Goal: Task Accomplishment & Management: Use online tool/utility

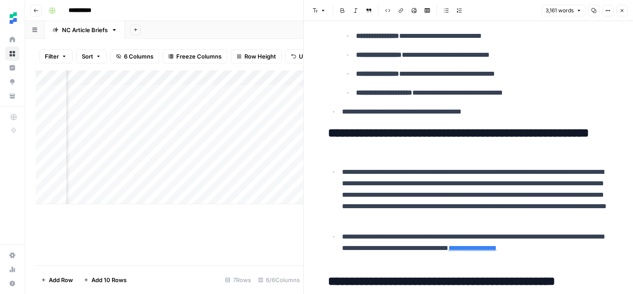
scroll to position [0, 350]
click at [266, 181] on div "Add Column" at bounding box center [170, 137] width 268 height 134
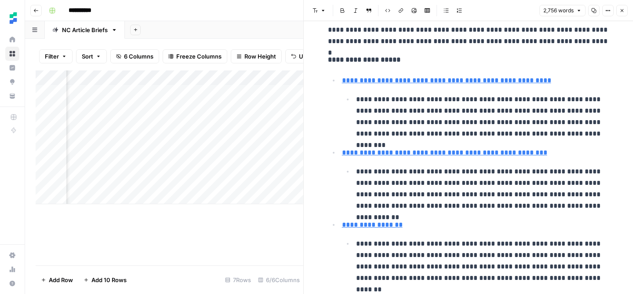
scroll to position [270, 0]
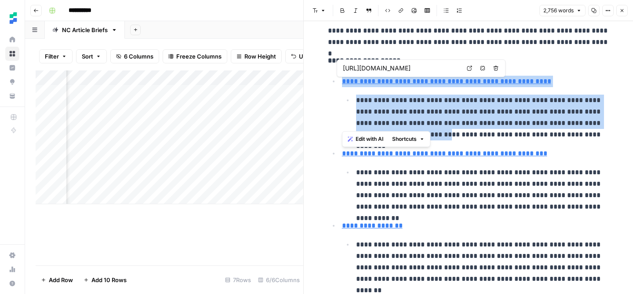
type input "[URL][DOMAIN_NAME]"
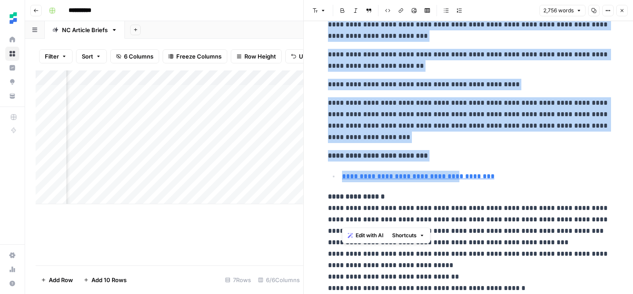
type input "[URL][DOMAIN_NAME]"
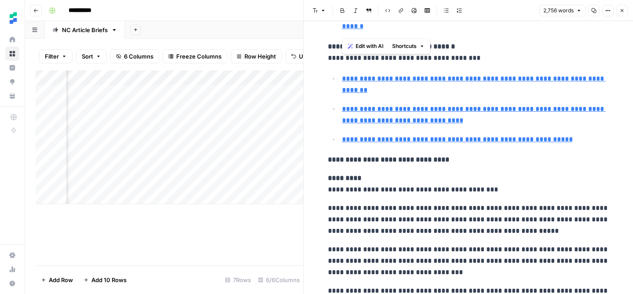
scroll to position [514, 0]
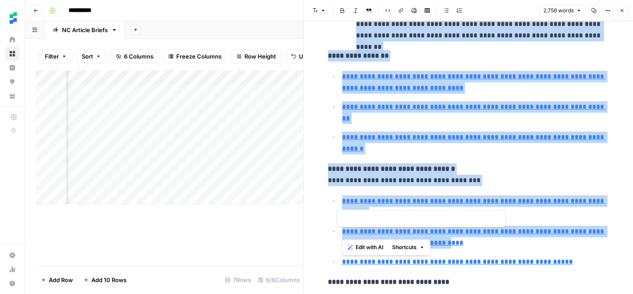
type input "[URL][DOMAIN_NAME]"
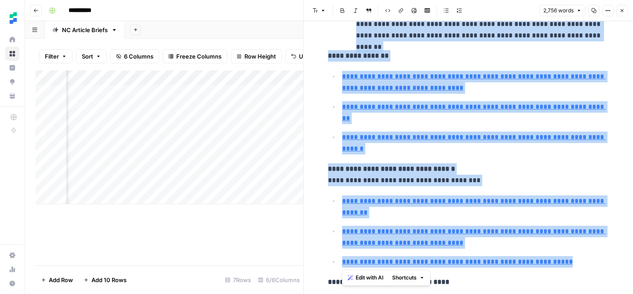
drag, startPoint x: 340, startPoint y: 83, endPoint x: 576, endPoint y: 258, distance: 293.8
copy div "**********"
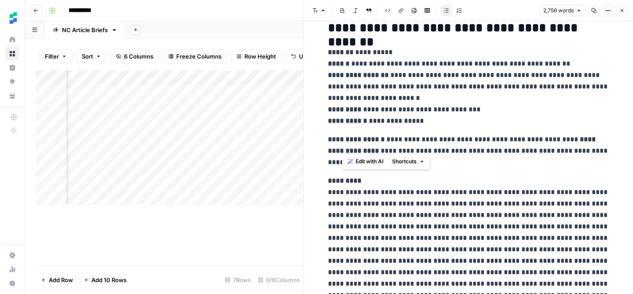
scroll to position [17, 0]
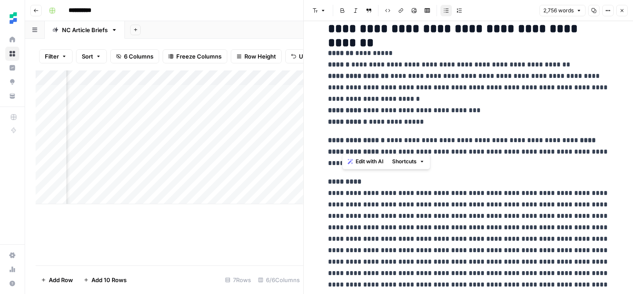
click at [435, 262] on p "**********" at bounding box center [468, 239] width 281 height 126
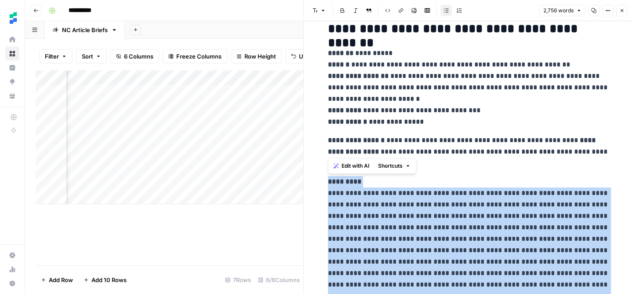
click at [435, 262] on p "**********" at bounding box center [468, 239] width 281 height 126
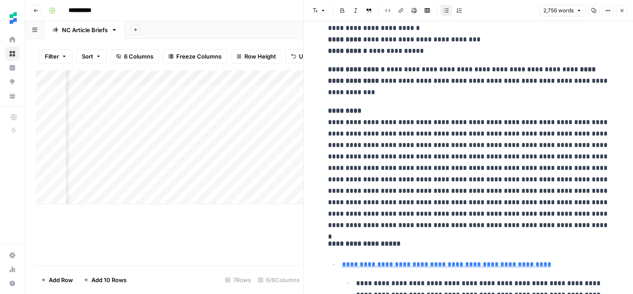
scroll to position [100, 0]
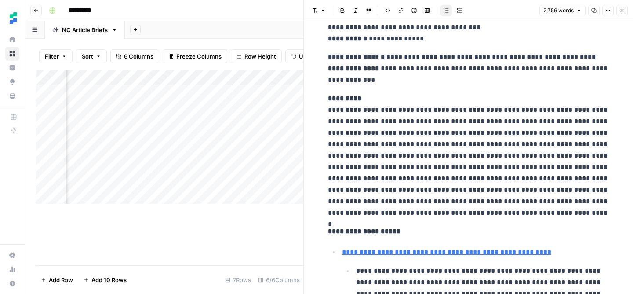
drag, startPoint x: 459, startPoint y: 207, endPoint x: 303, endPoint y: 119, distance: 179.2
click at [303, 119] on div "**********" at bounding box center [468, 147] width 330 height 294
drag, startPoint x: 458, startPoint y: 219, endPoint x: 435, endPoint y: 213, distance: 23.7
click at [445, 213] on p "**********" at bounding box center [468, 156] width 281 height 126
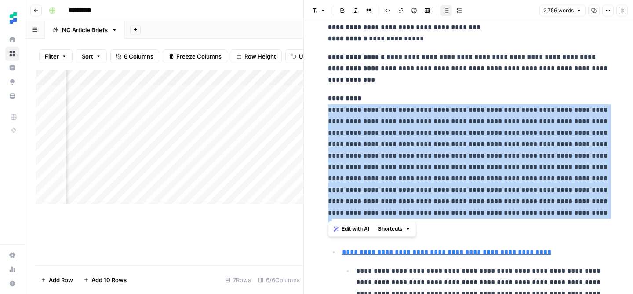
drag, startPoint x: 459, startPoint y: 213, endPoint x: 313, endPoint y: 114, distance: 176.1
copy p "**********"
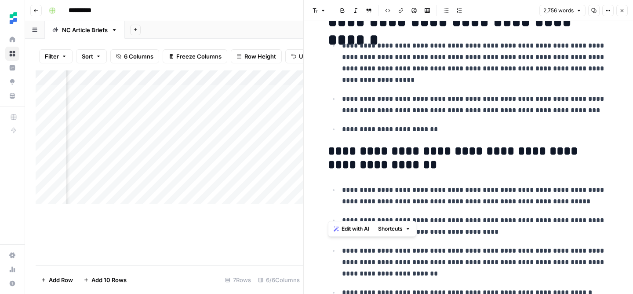
scroll to position [2391, 0]
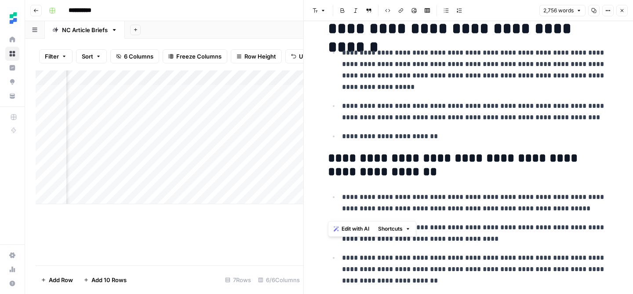
click at [480, 241] on p "**********" at bounding box center [475, 233] width 267 height 23
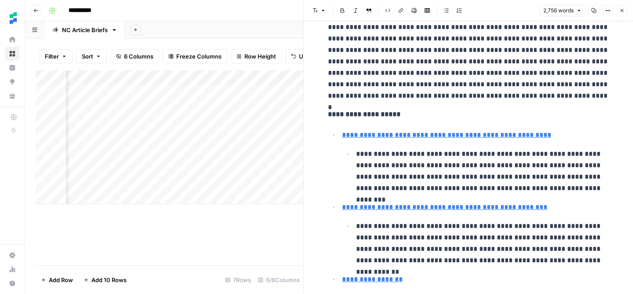
scroll to position [0, 0]
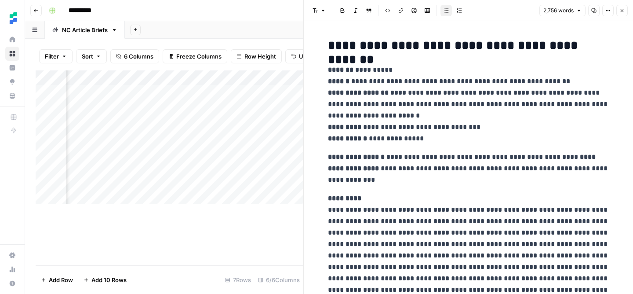
click at [624, 9] on icon "button" at bounding box center [622, 10] width 5 height 5
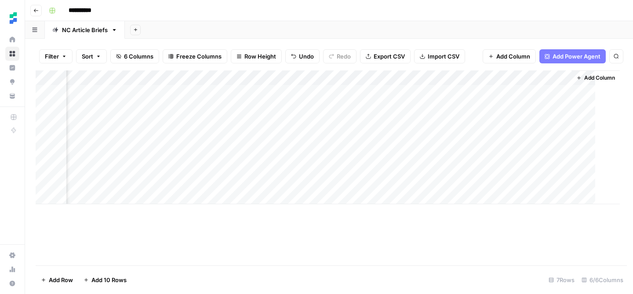
scroll to position [0, 118]
click at [40, 16] on header "**********" at bounding box center [329, 10] width 608 height 21
click at [38, 14] on button "Go back" at bounding box center [35, 10] width 11 height 11
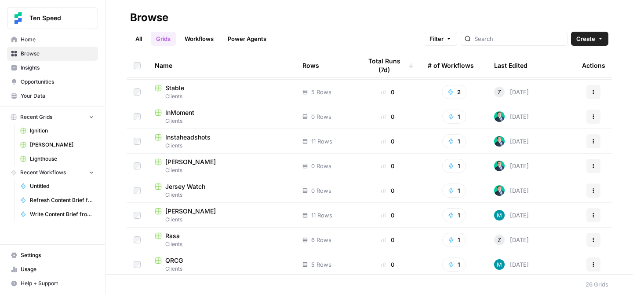
scroll to position [348, 0]
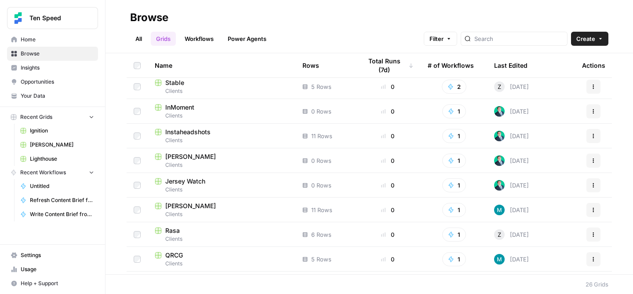
click at [204, 207] on div "[PERSON_NAME]" at bounding box center [222, 205] width 134 height 9
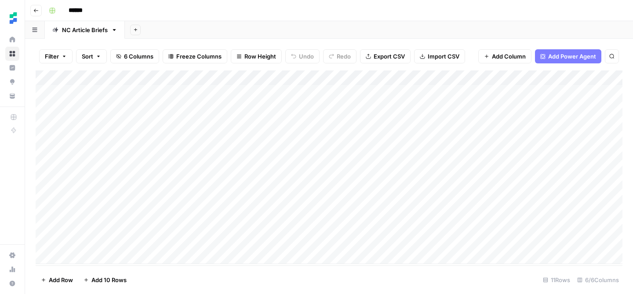
click at [95, 257] on div "Add Column" at bounding box center [329, 166] width 587 height 193
type textarea "**********"
click at [293, 259] on div "Add Column" at bounding box center [329, 167] width 587 height 195
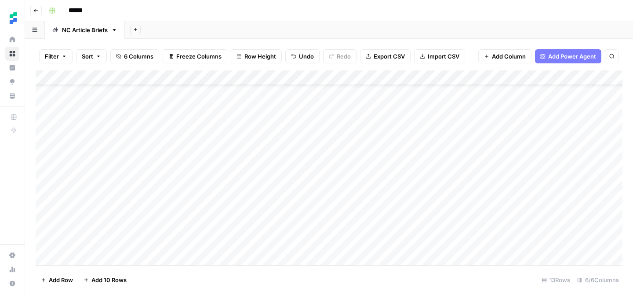
click at [235, 228] on div "Add Column" at bounding box center [329, 167] width 587 height 195
click at [248, 227] on div "Add Column" at bounding box center [329, 167] width 587 height 195
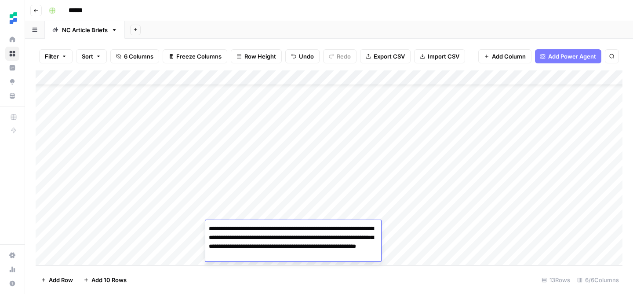
type textarea "**********"
click at [388, 279] on footer "Add Row Add 10 Rows 13 Rows 6/6 Columns" at bounding box center [329, 279] width 587 height 29
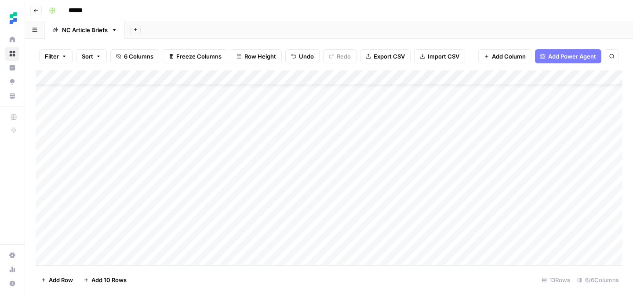
click at [305, 232] on div "Add Column" at bounding box center [329, 167] width 587 height 195
click at [305, 230] on div "Add Column" at bounding box center [329, 167] width 587 height 195
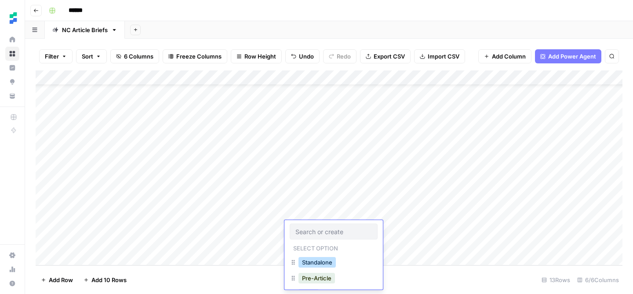
click at [324, 264] on button "Standalone" at bounding box center [317, 262] width 37 height 11
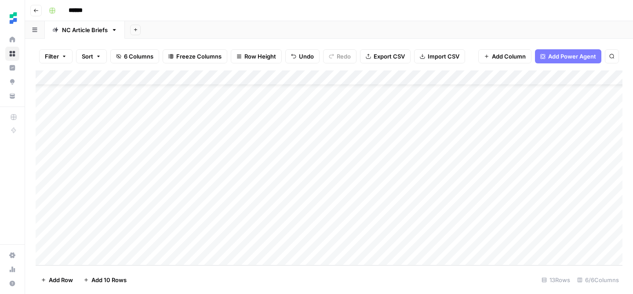
click at [267, 228] on div "Add Column" at bounding box center [329, 167] width 587 height 195
click at [263, 227] on div "Add Column" at bounding box center [329, 167] width 587 height 195
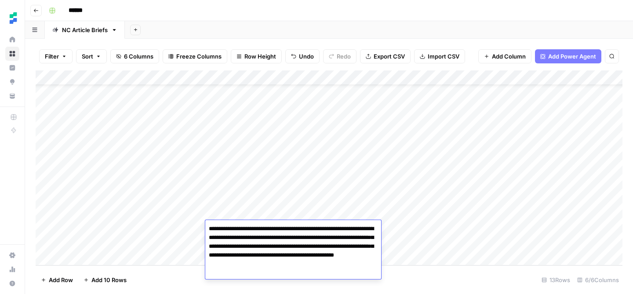
type textarea "**********"
click at [429, 270] on footer "Add Row Add 10 Rows 13 Rows 6/6 Columns" at bounding box center [329, 279] width 587 height 29
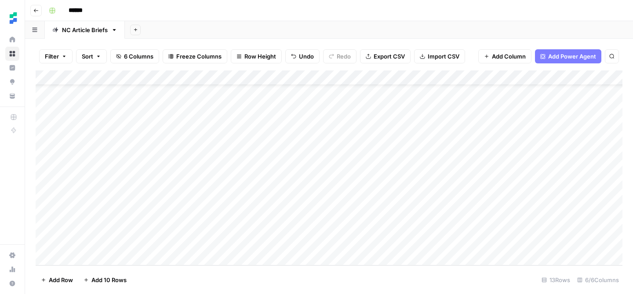
click at [459, 227] on div "Add Column" at bounding box center [329, 167] width 587 height 195
click at [131, 239] on div "Add Column" at bounding box center [329, 167] width 587 height 195
click at [141, 239] on div "Add Column" at bounding box center [329, 167] width 587 height 195
click at [263, 237] on div "Add Column" at bounding box center [329, 167] width 587 height 195
click at [324, 240] on div "Add Column" at bounding box center [329, 167] width 587 height 195
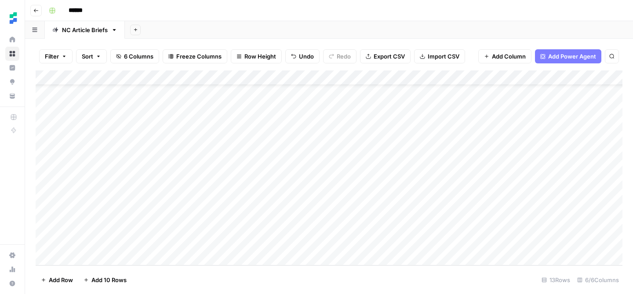
click at [324, 240] on div "Add Column" at bounding box center [329, 167] width 587 height 195
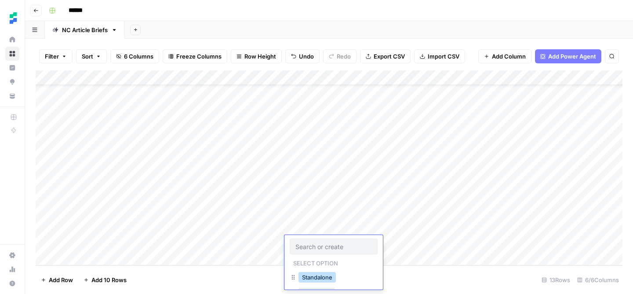
click at [321, 279] on button "Standalone" at bounding box center [317, 277] width 37 height 11
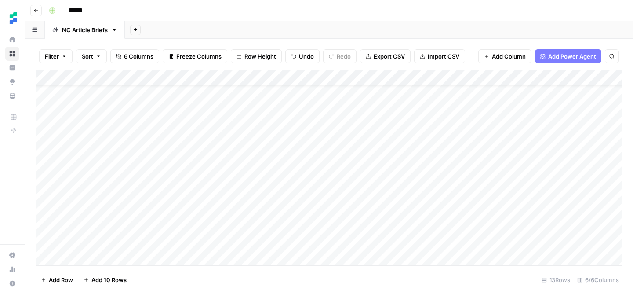
click at [444, 241] on div "Add Column" at bounding box center [329, 167] width 587 height 195
click at [96, 258] on div "Add Column" at bounding box center [329, 167] width 587 height 195
type textarea "**********"
click at [259, 245] on div "Add Column" at bounding box center [329, 167] width 587 height 195
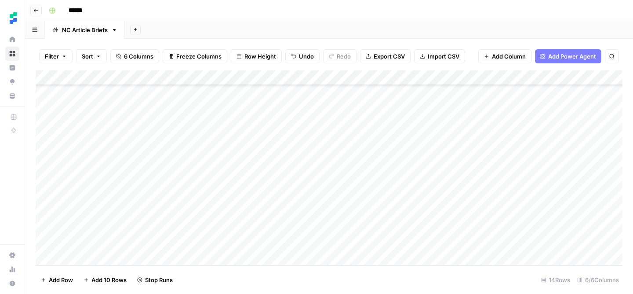
click at [246, 241] on div "Add Column" at bounding box center [329, 167] width 587 height 195
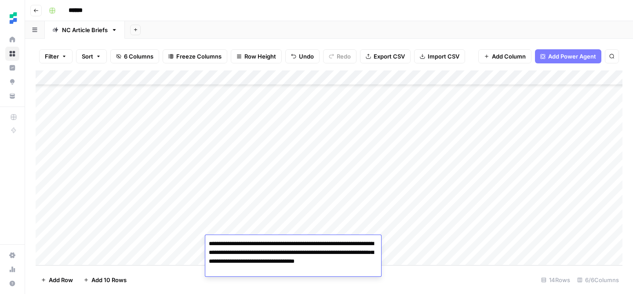
click at [326, 264] on textarea "**********" at bounding box center [293, 256] width 176 height 39
type textarea "**********"
click at [439, 274] on footer "Add Row Add 10 Rows 14 Rows 6/6 Columns" at bounding box center [329, 279] width 587 height 29
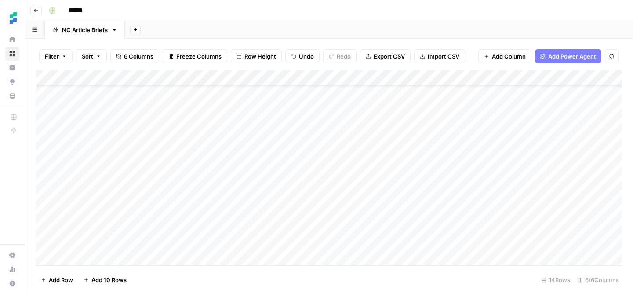
click at [304, 244] on div "Add Column" at bounding box center [329, 167] width 587 height 195
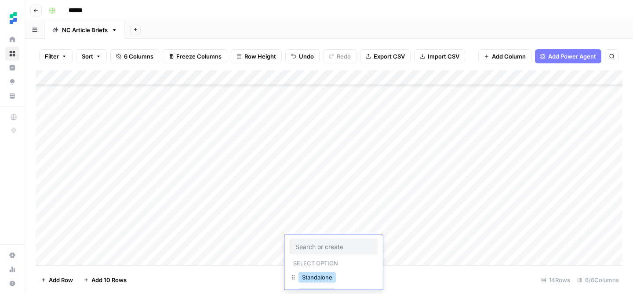
click at [327, 277] on button "Standalone" at bounding box center [317, 277] width 37 height 11
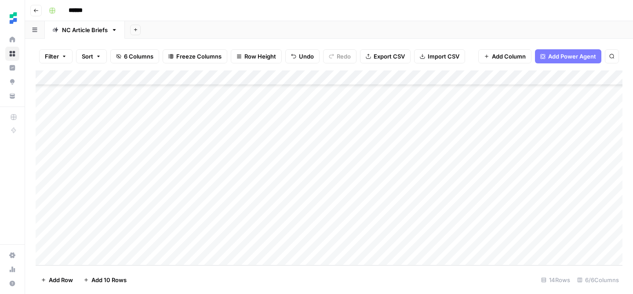
click at [265, 246] on div "Add Column" at bounding box center [329, 167] width 587 height 195
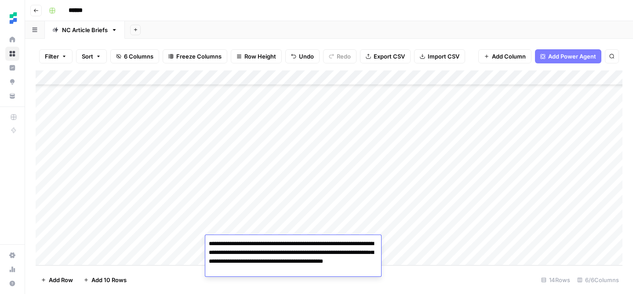
type textarea "**********"
click at [412, 277] on footer "Add Row Add 10 Rows 14 Rows 6/6 Columns" at bounding box center [329, 279] width 587 height 29
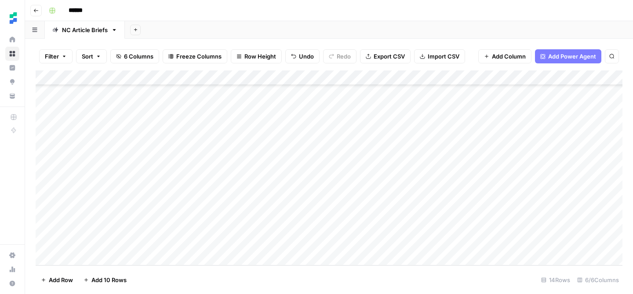
click at [397, 242] on div "Add Column" at bounding box center [329, 167] width 587 height 195
click at [128, 261] on div "Add Column" at bounding box center [329, 167] width 587 height 195
click at [119, 246] on textarea at bounding box center [136, 243] width 141 height 12
type textarea "**********"
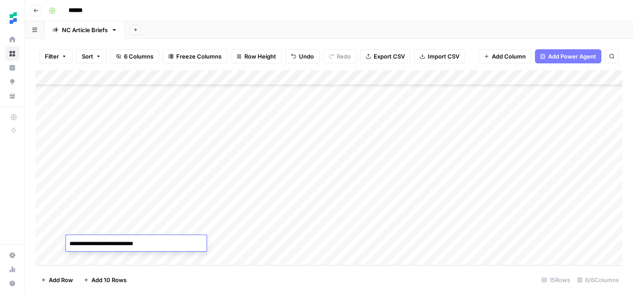
click at [252, 240] on div "Add Column" at bounding box center [329, 167] width 587 height 195
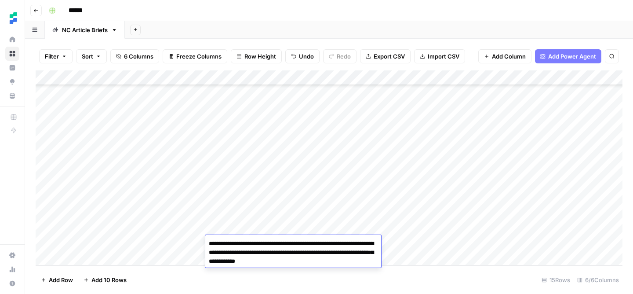
click at [328, 264] on textarea "**********" at bounding box center [293, 252] width 176 height 30
type textarea "**********"
click at [423, 263] on div "Add Column" at bounding box center [329, 167] width 587 height 195
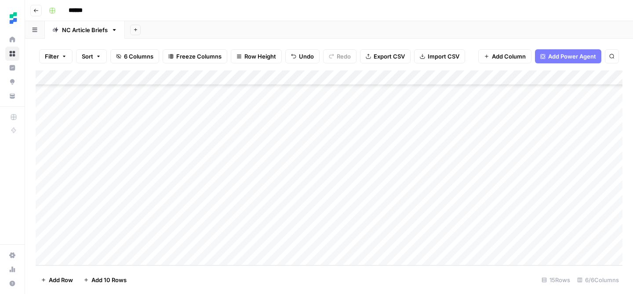
scroll to position [73, 0]
click at [327, 231] on div "Add Column" at bounding box center [329, 167] width 587 height 195
click at [307, 229] on div "Add Column" at bounding box center [329, 167] width 587 height 195
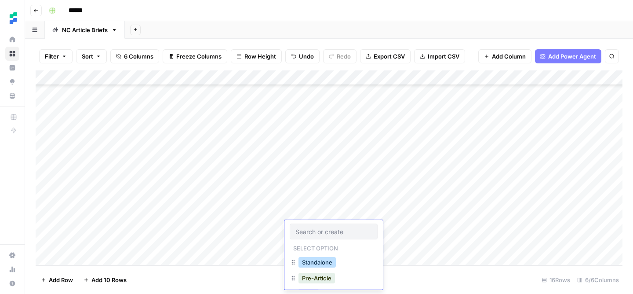
click at [317, 265] on button "Standalone" at bounding box center [317, 262] width 37 height 11
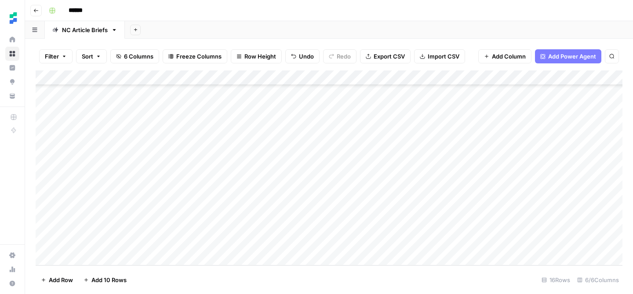
click at [452, 227] on div "Add Column" at bounding box center [329, 167] width 587 height 195
click at [537, 181] on div "Add Column" at bounding box center [329, 167] width 587 height 195
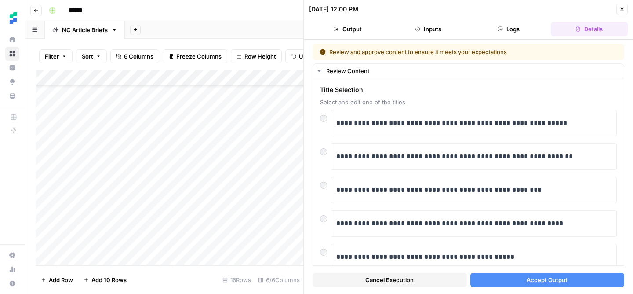
click at [523, 279] on button "Accept Output" at bounding box center [547, 280] width 154 height 14
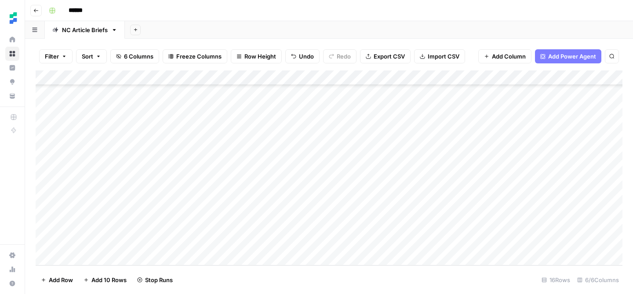
click at [236, 182] on div "Add Column" at bounding box center [329, 167] width 587 height 195
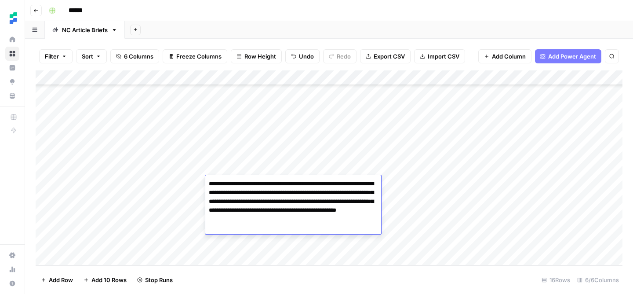
click at [254, 280] on footer "Add Row Add 10 Rows Stop Runs 16 Rows 6/6 Columns" at bounding box center [329, 279] width 587 height 29
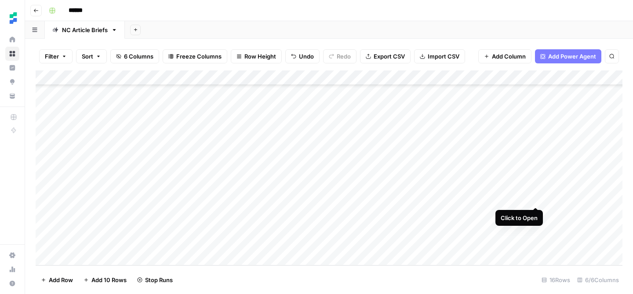
click at [534, 199] on div "Add Column" at bounding box center [329, 167] width 587 height 195
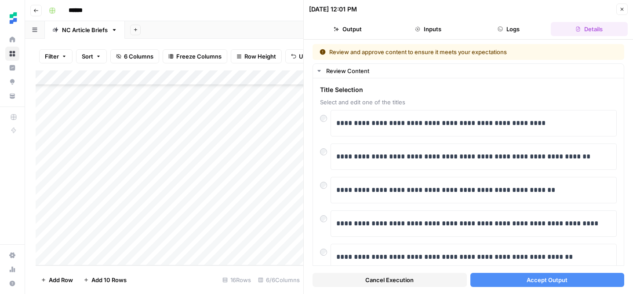
click at [524, 281] on button "Accept Output" at bounding box center [547, 280] width 154 height 14
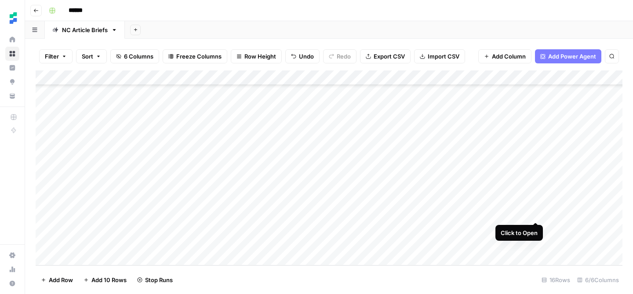
click at [536, 212] on div "Add Column" at bounding box center [329, 167] width 587 height 195
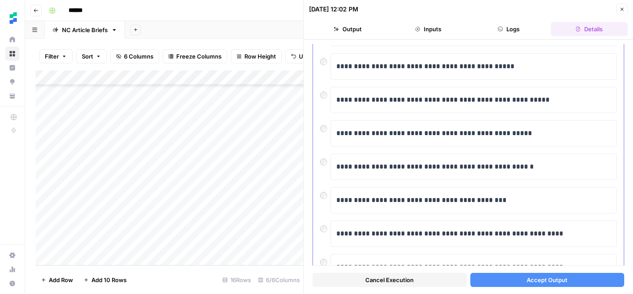
scroll to position [133, 0]
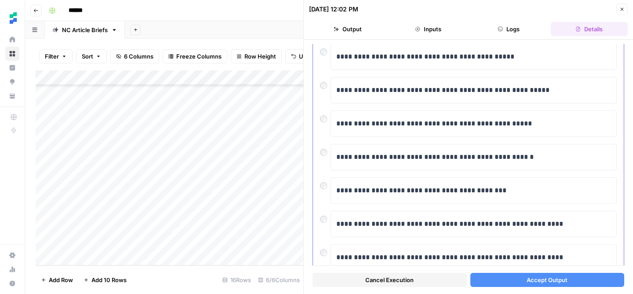
click at [328, 156] on div at bounding box center [325, 150] width 11 height 12
click at [326, 155] on div at bounding box center [325, 150] width 11 height 12
click at [527, 280] on span "Accept Output" at bounding box center [547, 279] width 41 height 9
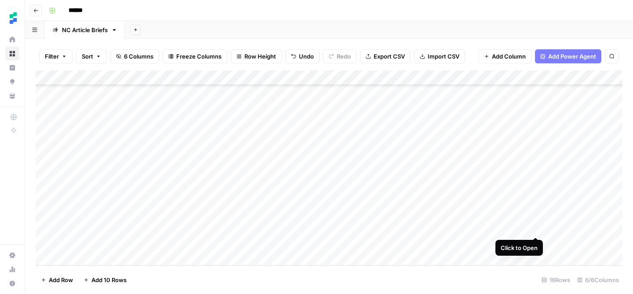
click at [536, 226] on div "Add Column" at bounding box center [329, 167] width 587 height 195
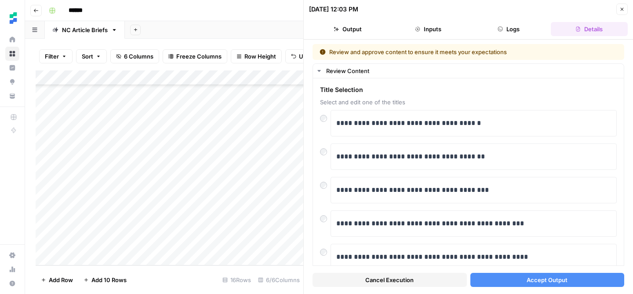
click at [529, 279] on span "Accept Output" at bounding box center [547, 279] width 41 height 9
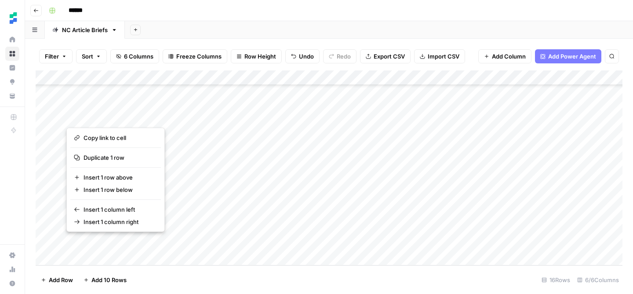
click at [143, 277] on footer "Add Row Add 10 Rows 16 Rows 6/6 Columns" at bounding box center [329, 279] width 587 height 29
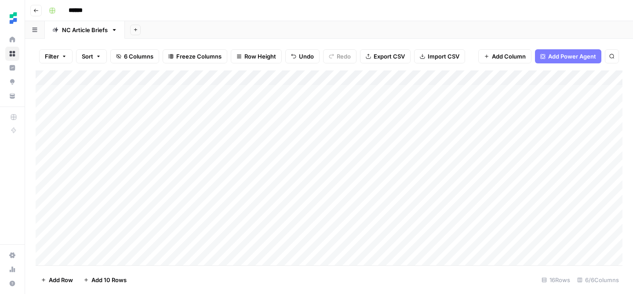
scroll to position [73, 0]
click at [524, 211] on div "Add Column" at bounding box center [329, 167] width 587 height 195
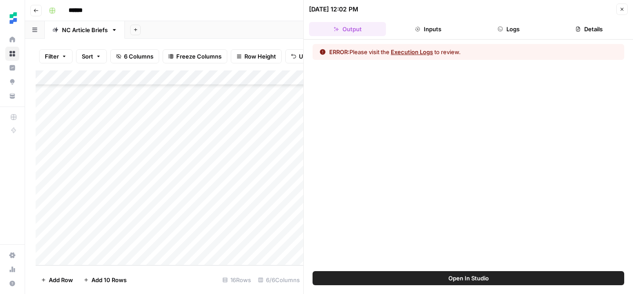
click at [620, 10] on icon "button" at bounding box center [622, 9] width 5 height 5
